Goal: Information Seeking & Learning: Learn about a topic

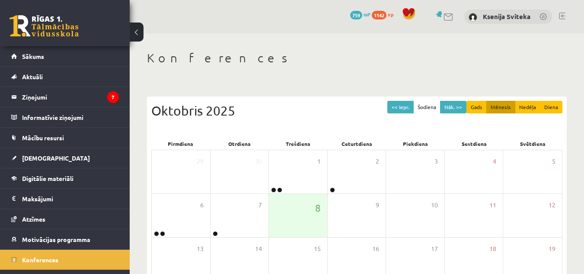
scroll to position [123, 0]
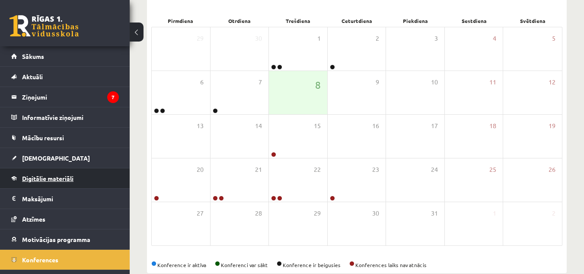
click at [85, 177] on link "Digitālie materiāli" at bounding box center [65, 178] width 108 height 20
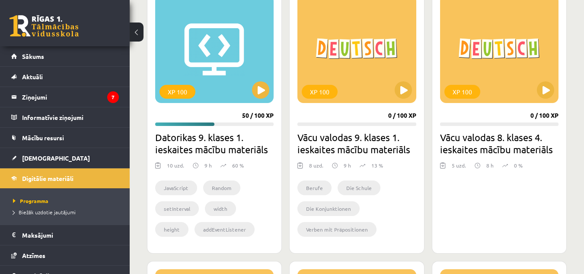
scroll to position [262, 0]
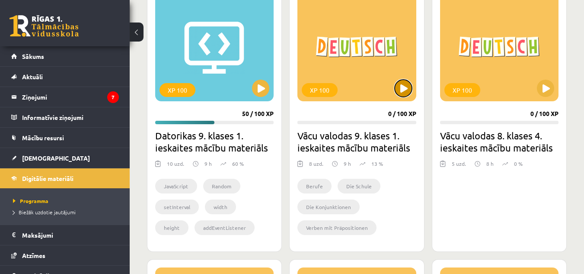
click at [403, 88] on button at bounding box center [403, 88] width 17 height 17
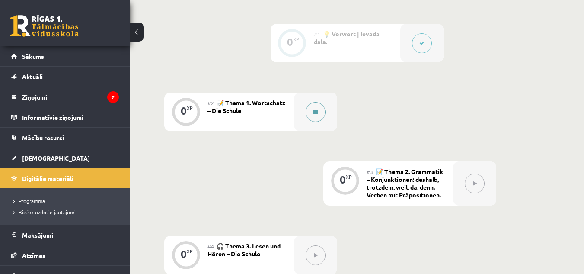
scroll to position [310, 0]
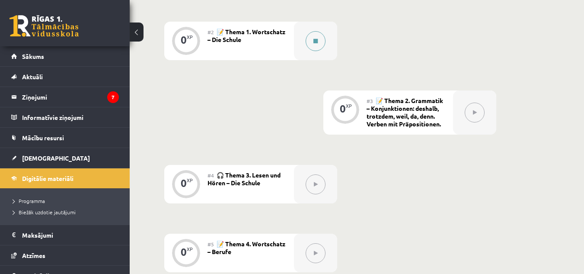
click at [317, 43] on icon at bounding box center [316, 40] width 4 height 5
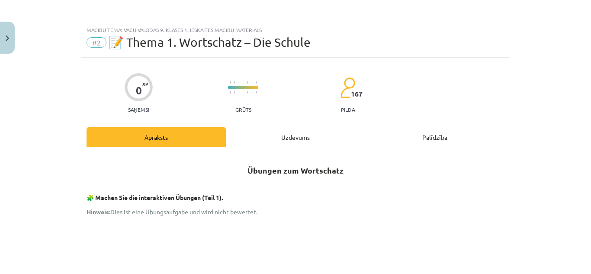
click at [313, 134] on div "Uzdevums" at bounding box center [295, 136] width 139 height 19
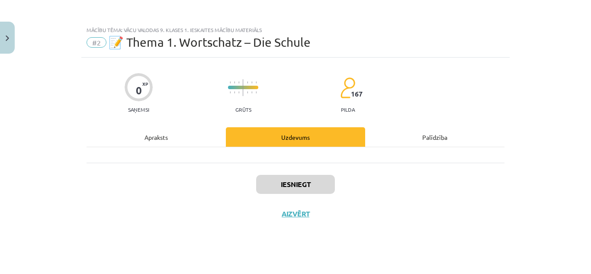
click at [195, 140] on div "Apraksts" at bounding box center [155, 136] width 139 height 19
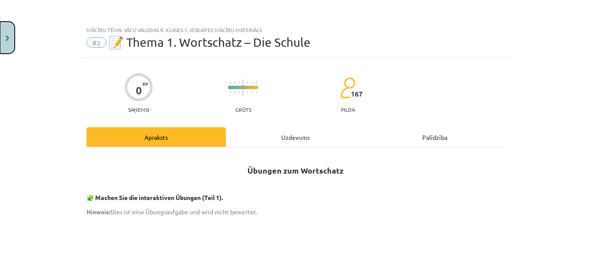
click at [6, 38] on img "Close" at bounding box center [7, 38] width 3 height 6
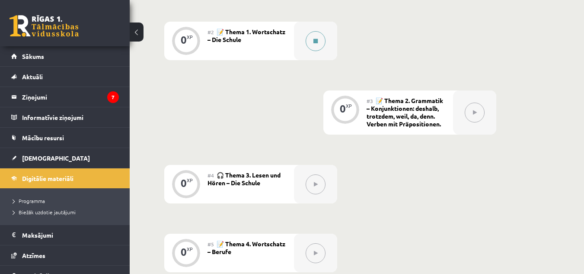
click at [314, 42] on icon at bounding box center [316, 40] width 4 height 5
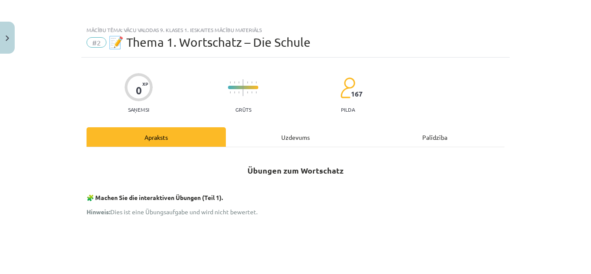
click at [298, 138] on div "Uzdevums" at bounding box center [295, 136] width 139 height 19
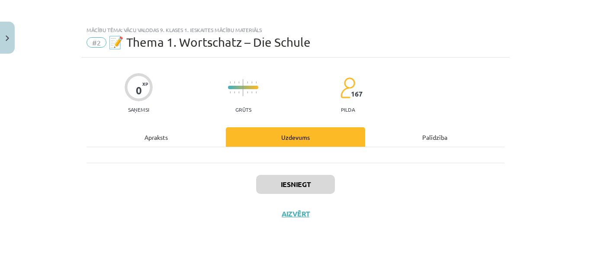
click at [165, 139] on div "Apraksts" at bounding box center [155, 136] width 139 height 19
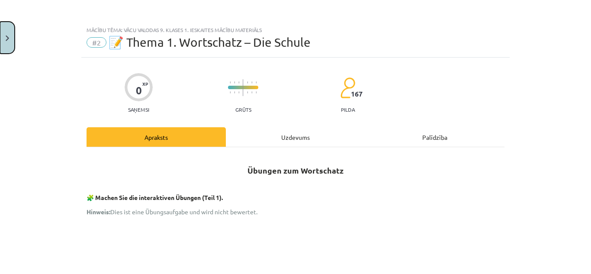
click at [4, 38] on button "Close" at bounding box center [7, 38] width 15 height 32
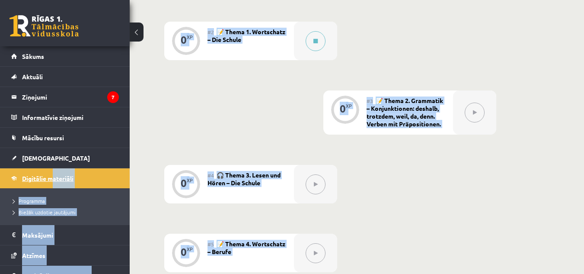
click at [52, 173] on link "Digitālie materiāli" at bounding box center [65, 178] width 108 height 20
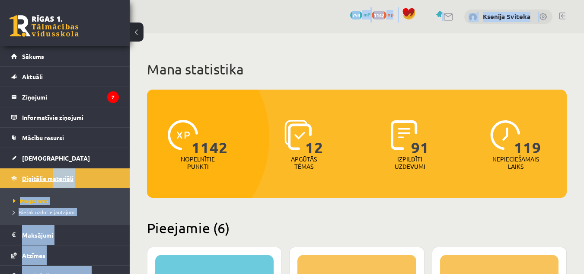
click at [52, 173] on link "Digitālie materiāli" at bounding box center [65, 178] width 108 height 20
